Goal: Task Accomplishment & Management: Manage account settings

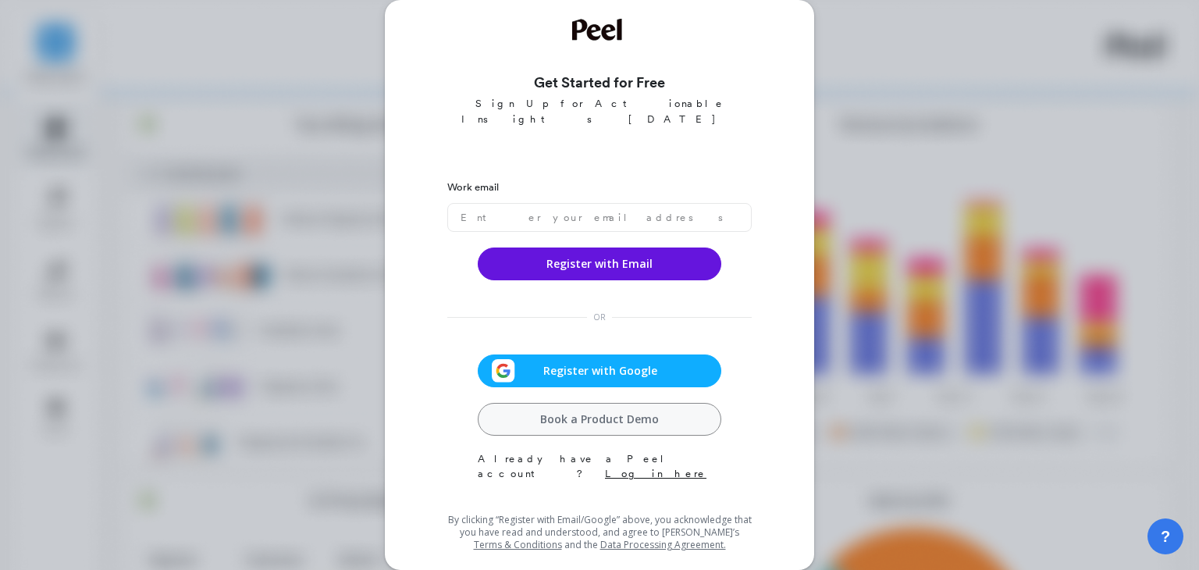
click at [612, 363] on span "Register with Google" at bounding box center [600, 371] width 170 height 16
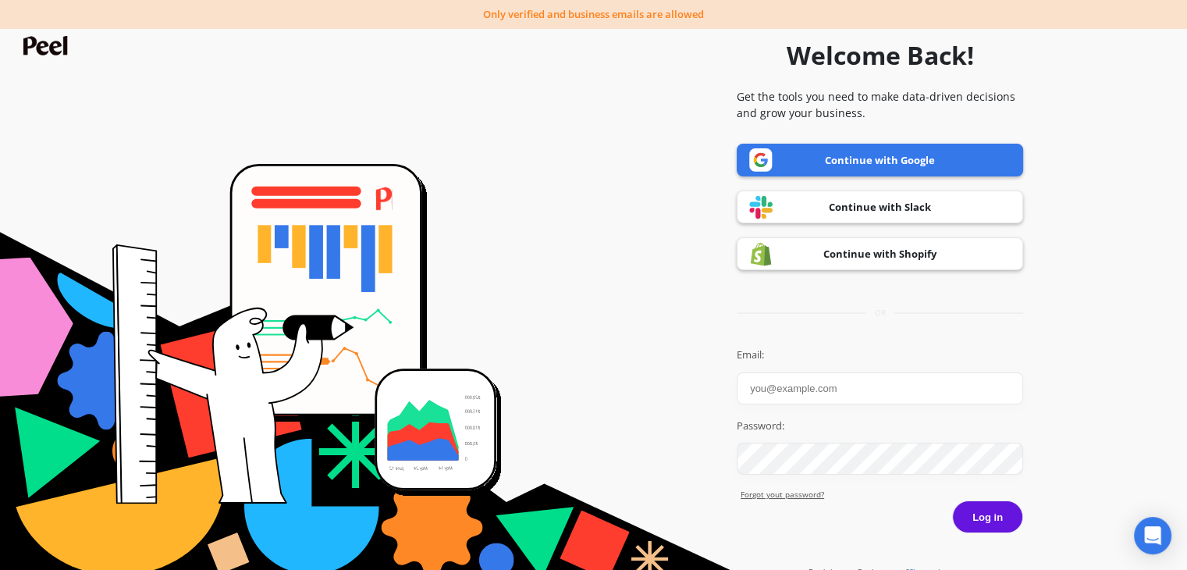
scroll to position [17, 0]
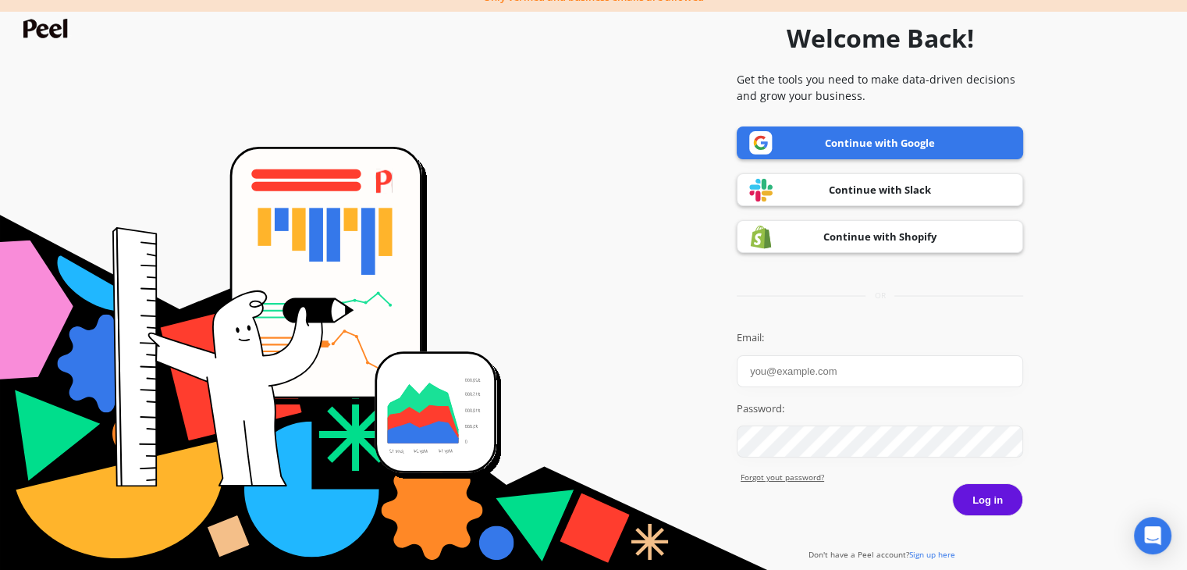
click at [776, 372] on input "Email:" at bounding box center [880, 371] width 286 height 32
type input "shaikhjuned329@gmail.com"
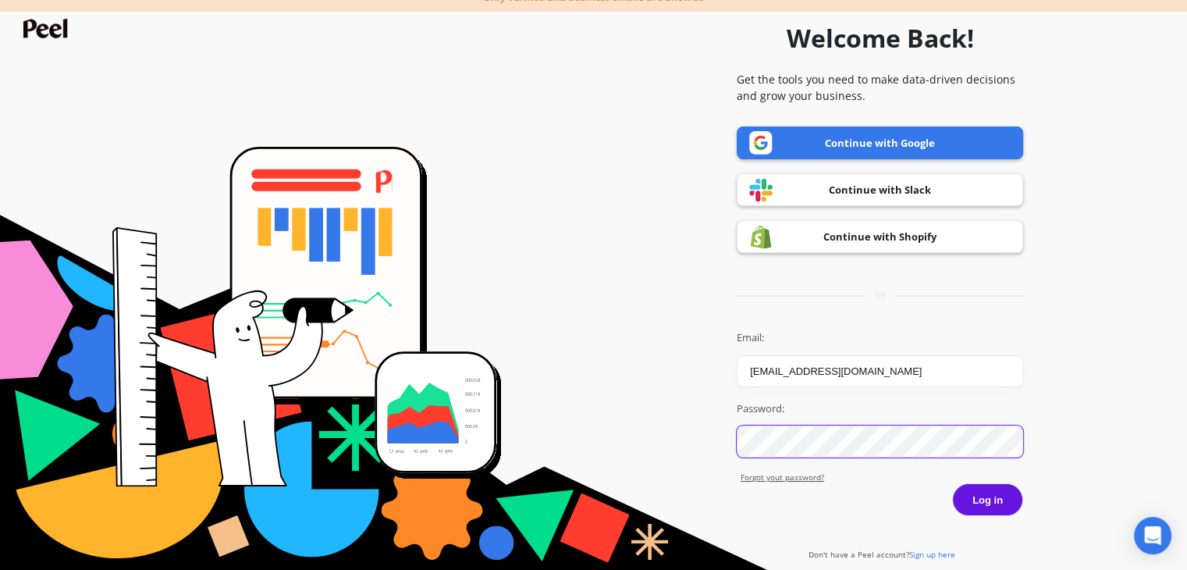
click at [952, 483] on button "Log in" at bounding box center [987, 499] width 71 height 33
click at [993, 485] on button "Log in" at bounding box center [987, 499] width 71 height 33
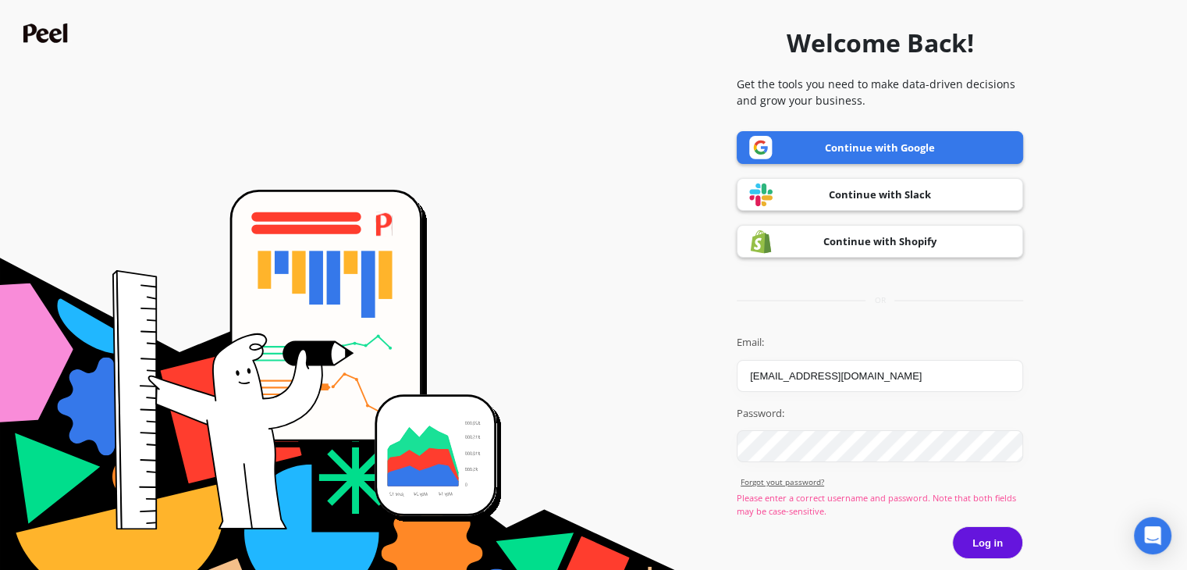
click at [892, 144] on link "Continue with Google" at bounding box center [880, 147] width 286 height 33
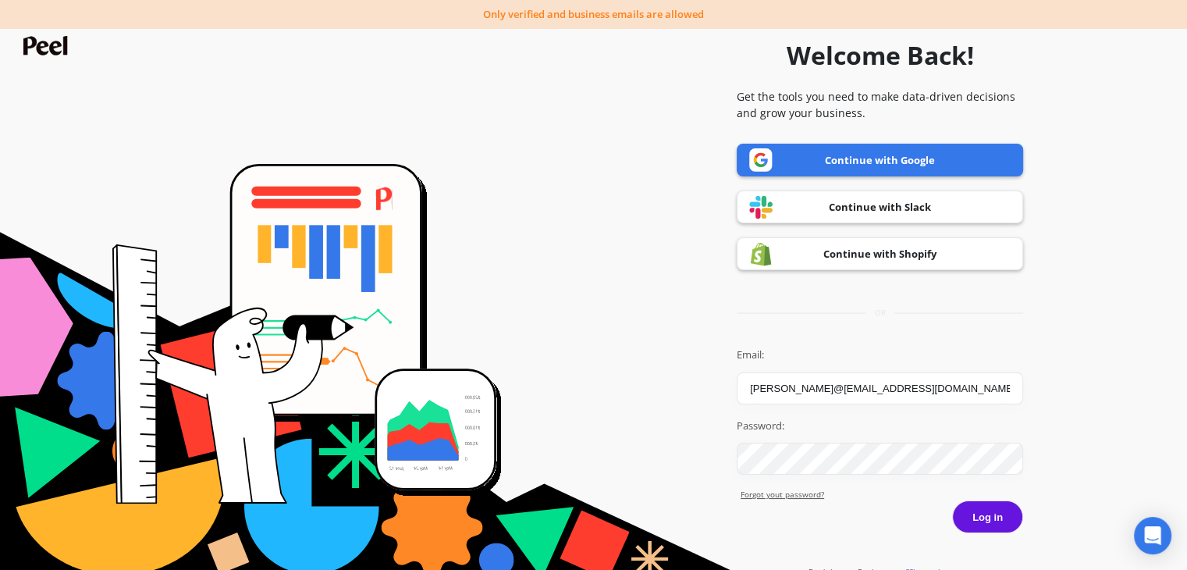
type input "[PERSON_NAME]@[EMAIL_ADDRESS][DOMAIN_NAME]"
click at [952, 500] on button "Log in" at bounding box center [987, 516] width 71 height 33
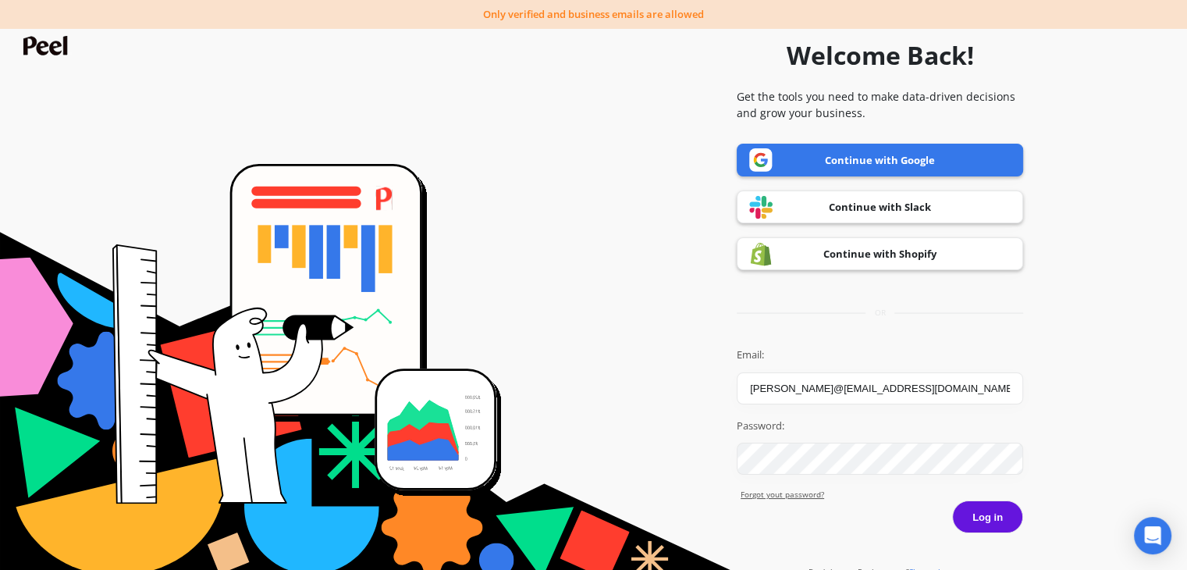
click at [991, 517] on button "Log in" at bounding box center [987, 516] width 71 height 33
